Goal: Task Accomplishment & Management: Use online tool/utility

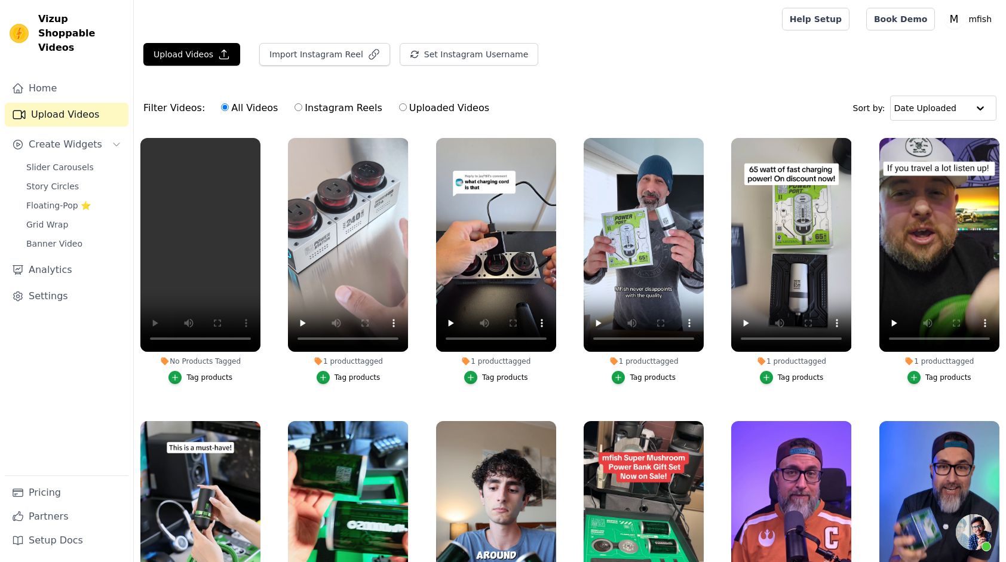
click at [192, 377] on div "Tag products" at bounding box center [209, 378] width 46 height 10
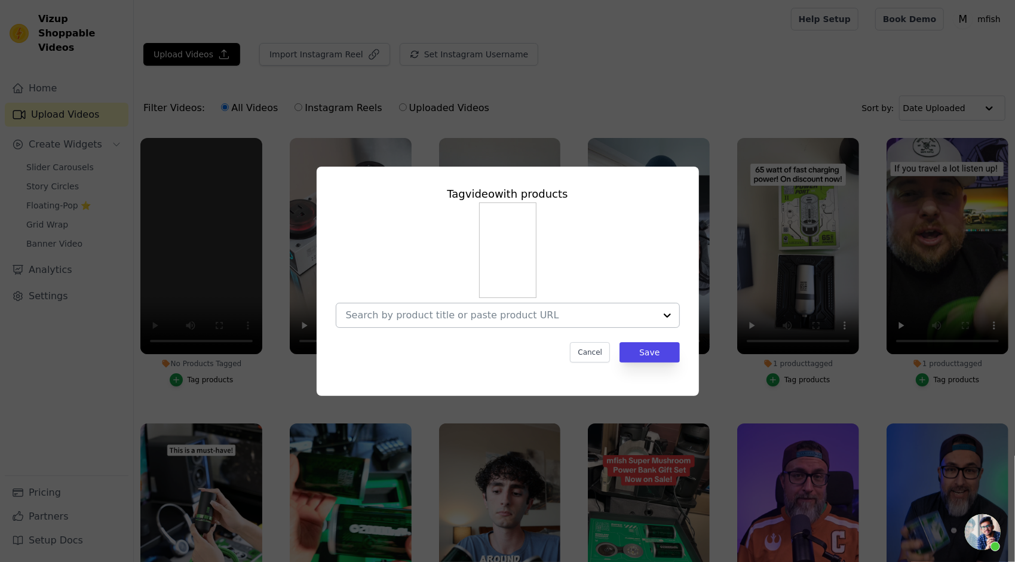
click at [484, 316] on input "No Products Tagged Tag video with products Cancel Save Tag products" at bounding box center [500, 314] width 309 height 11
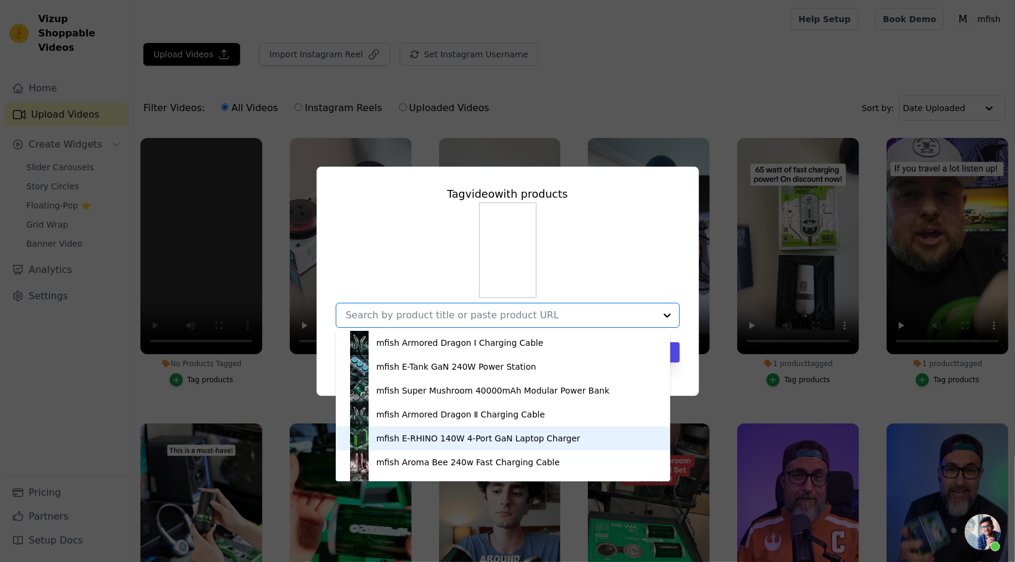
click at [481, 436] on div "mfish E-RHINO 140W 4-Port GaN Laptop Charger" at bounding box center [478, 438] width 204 height 12
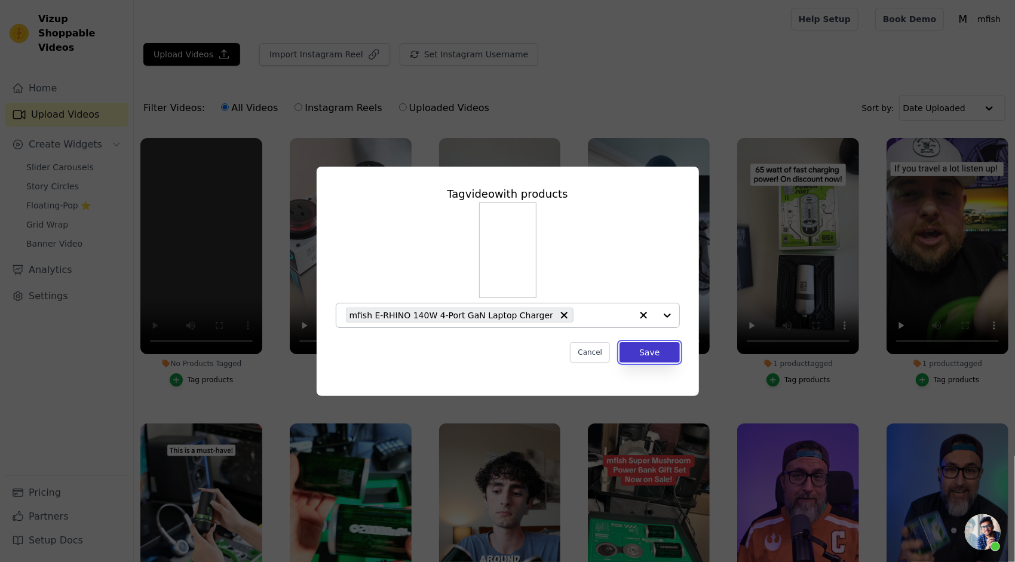
click at [638, 346] on button "Save" at bounding box center [649, 352] width 60 height 20
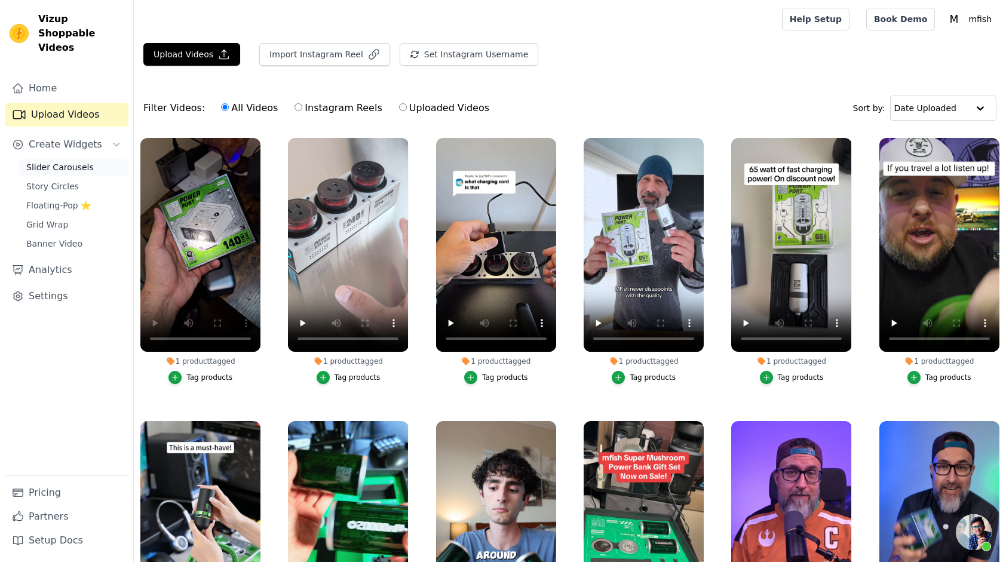
click at [74, 161] on span "Slider Carousels" at bounding box center [59, 167] width 67 height 12
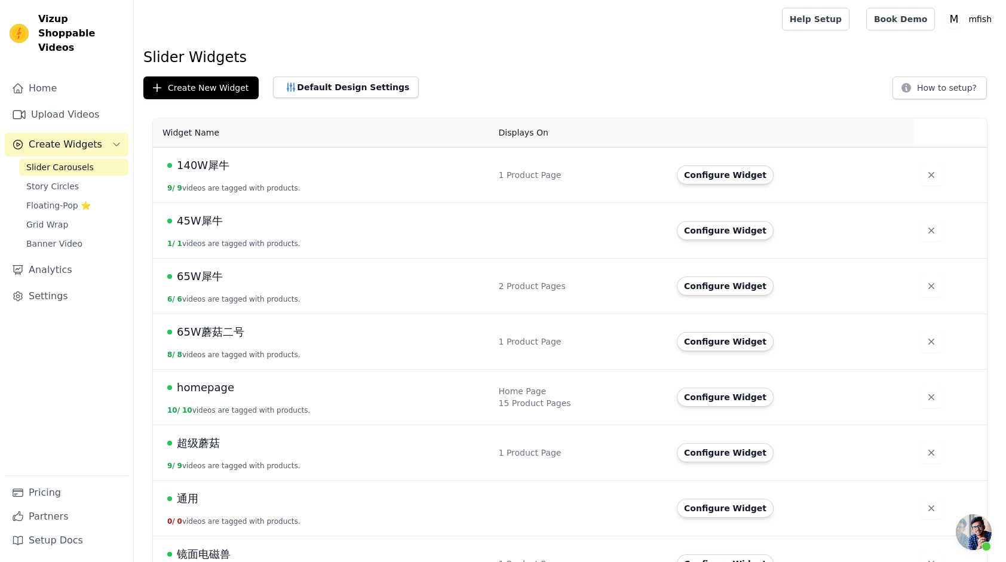
click at [612, 175] on div "1 Product Page" at bounding box center [581, 175] width 164 height 12
click at [214, 163] on span "140W犀牛" at bounding box center [203, 165] width 53 height 17
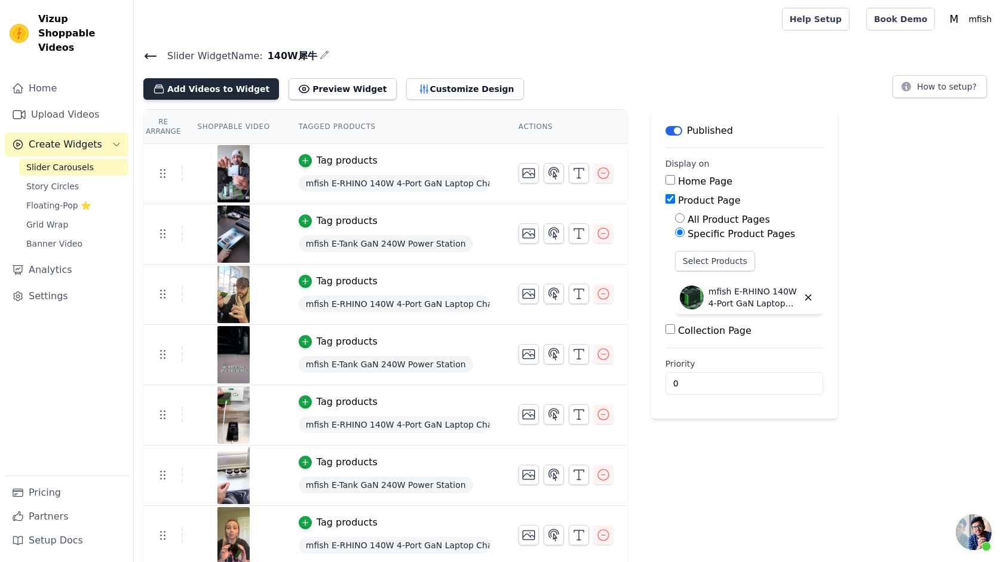
click at [238, 91] on button "Add Videos to Widget" at bounding box center [211, 88] width 136 height 21
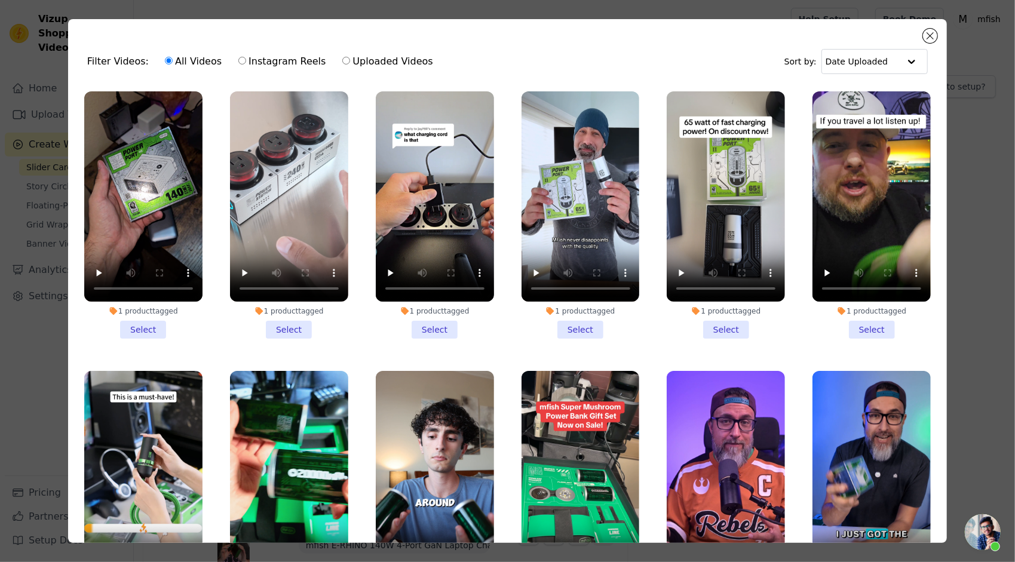
click at [143, 328] on li "1 product tagged Select" at bounding box center [143, 214] width 118 height 247
click at [0, 0] on input "1 product tagged Select" at bounding box center [0, 0] width 0 height 0
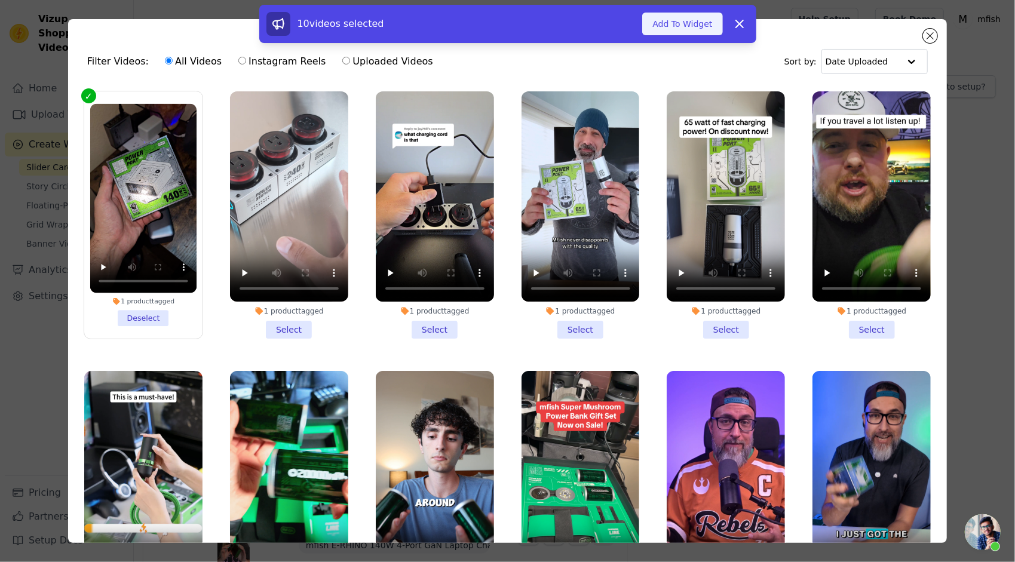
click at [671, 26] on button "Add To Widget" at bounding box center [682, 24] width 80 height 23
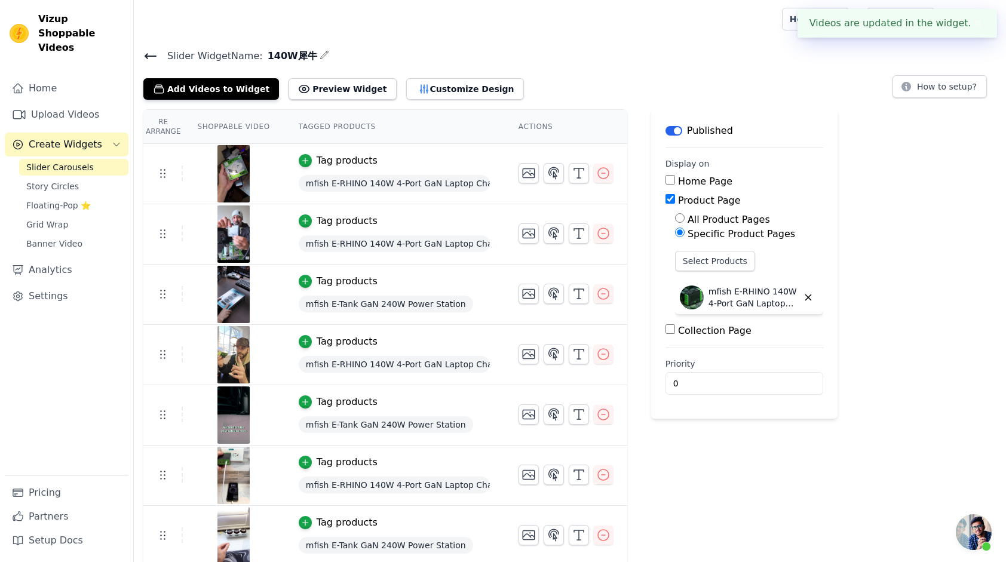
click at [978, 21] on button "✖" at bounding box center [978, 23] width 14 height 14
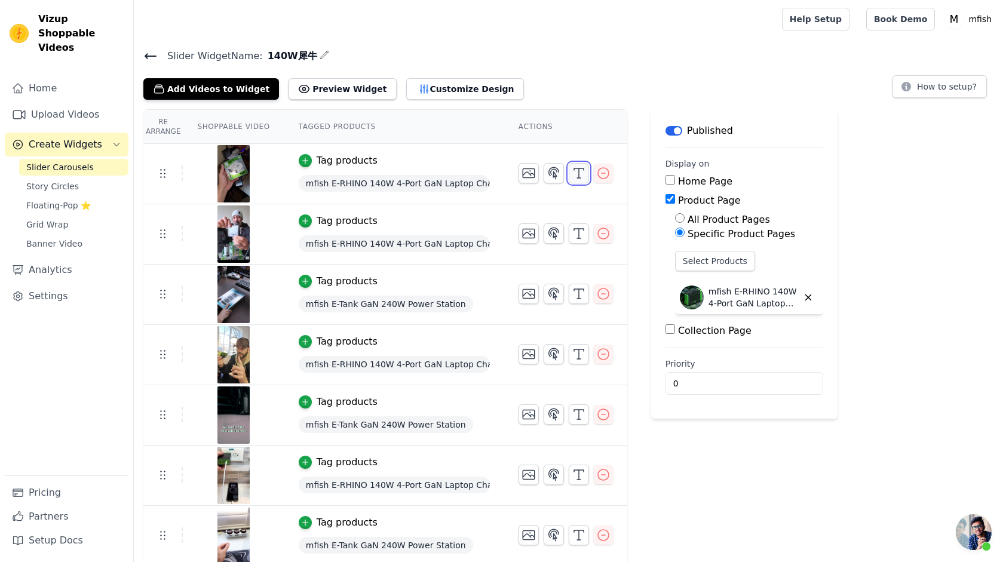
click at [572, 166] on icon "button" at bounding box center [578, 173] width 14 height 14
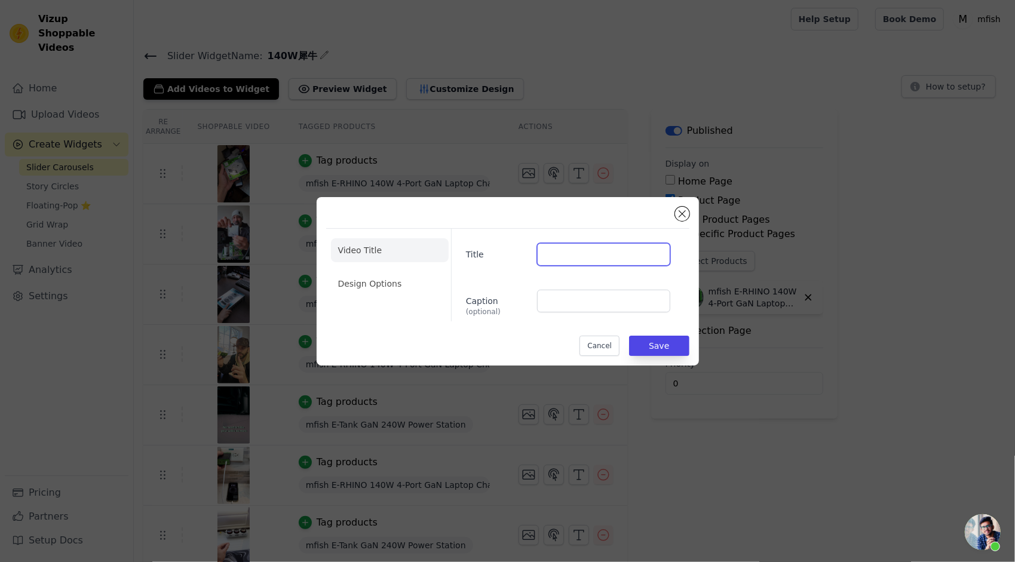
click at [581, 250] on input "Title" at bounding box center [603, 254] width 133 height 23
type input "F"
type input "Fast Charging Test"
click at [666, 345] on button "Save" at bounding box center [659, 346] width 60 height 20
